Goal: Information Seeking & Learning: Learn about a topic

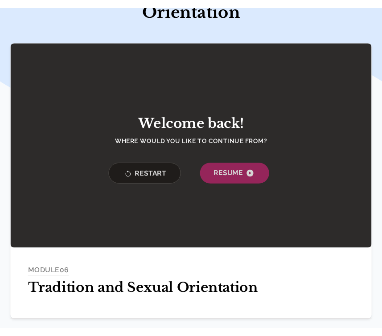
scroll to position [117, 0]
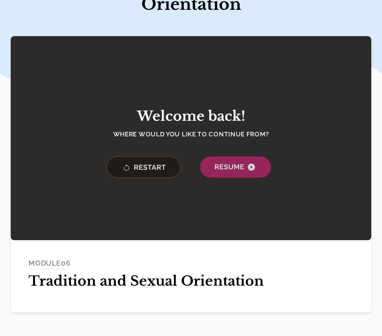
scroll to position [117, 0]
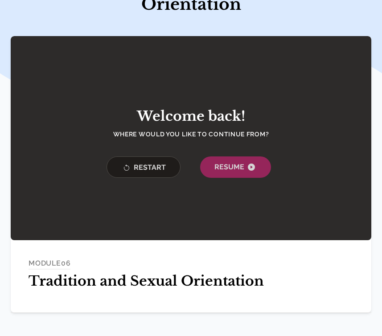
scroll to position [117, 0]
